Goal: Use online tool/utility: Utilize a website feature to perform a specific function

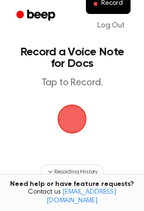
click at [73, 126] on span "button" at bounding box center [72, 118] width 31 height 31
click at [68, 115] on span "button" at bounding box center [72, 118] width 33 height 33
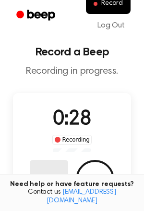
click at [42, 176] on button "Delete" at bounding box center [49, 179] width 38 height 38
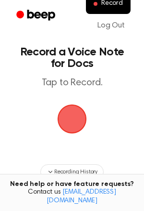
click at [60, 115] on span "button" at bounding box center [72, 118] width 29 height 29
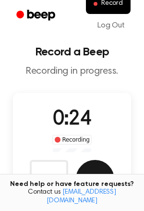
click at [102, 172] on button "Save" at bounding box center [95, 179] width 38 height 38
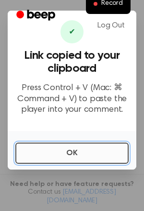
click at [49, 155] on button "OK" at bounding box center [72, 152] width 114 height 21
